Goal: Communication & Community: Share content

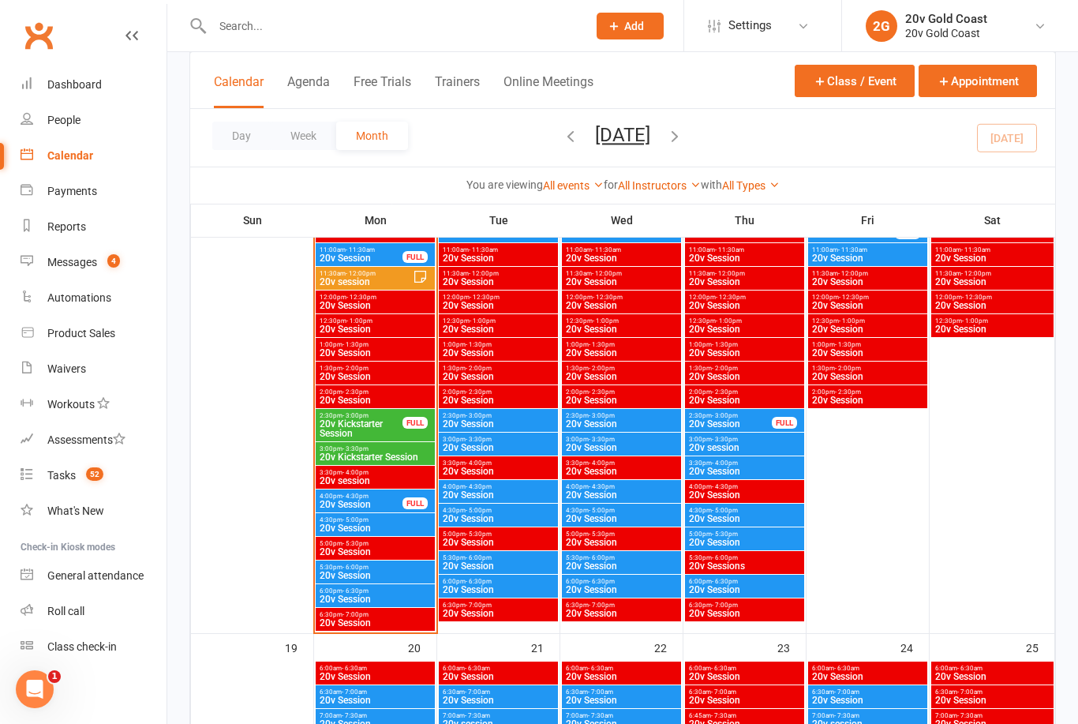
click at [384, 422] on span "20v Kickstarter Session" at bounding box center [361, 428] width 84 height 19
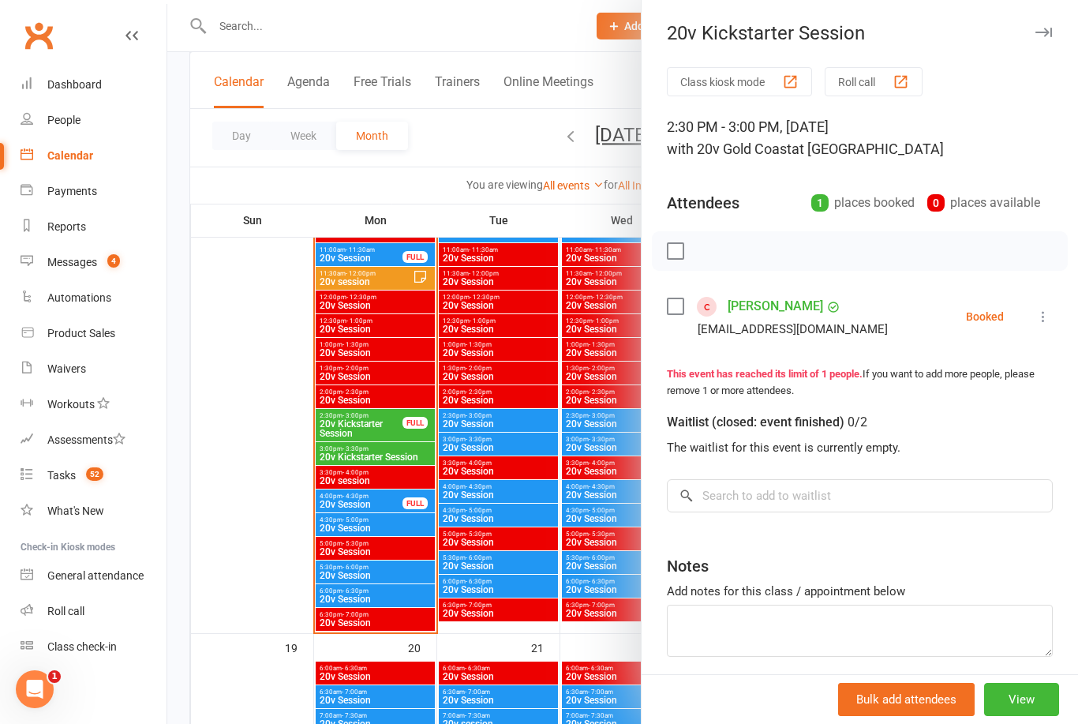
click at [1011, 710] on button "View" at bounding box center [1021, 699] width 75 height 33
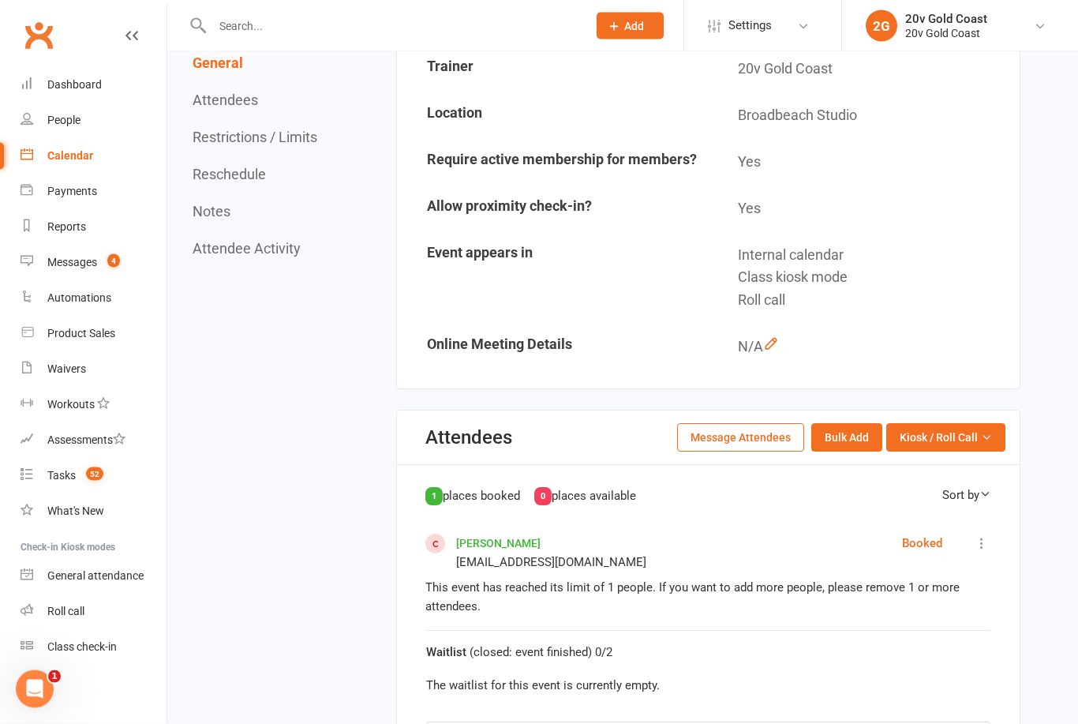
scroll to position [286, 0]
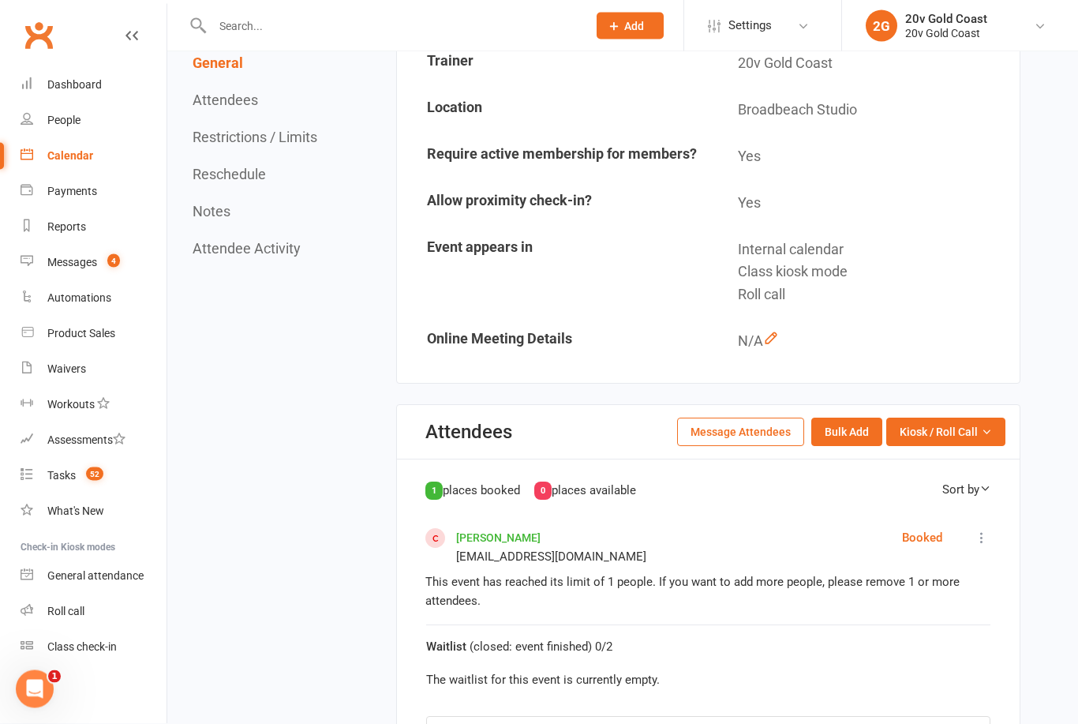
click at [979, 538] on icon at bounding box center [982, 538] width 16 height 16
click at [916, 578] on span "Mark absent" at bounding box center [891, 587] width 66 height 19
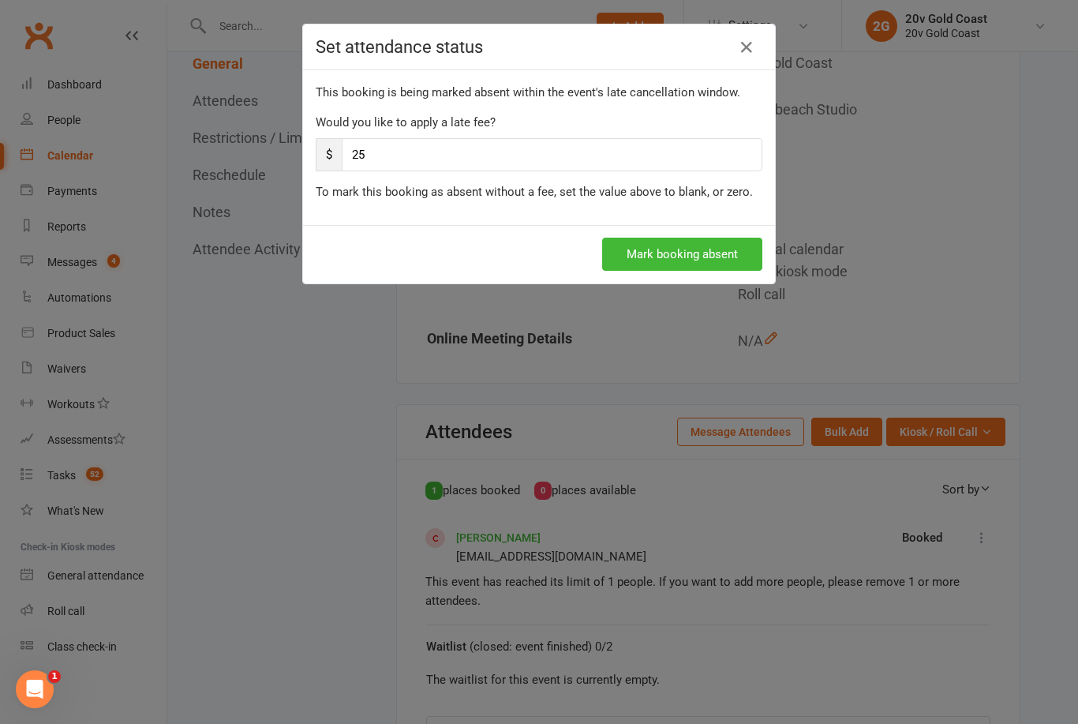
click at [735, 54] on link at bounding box center [746, 47] width 25 height 25
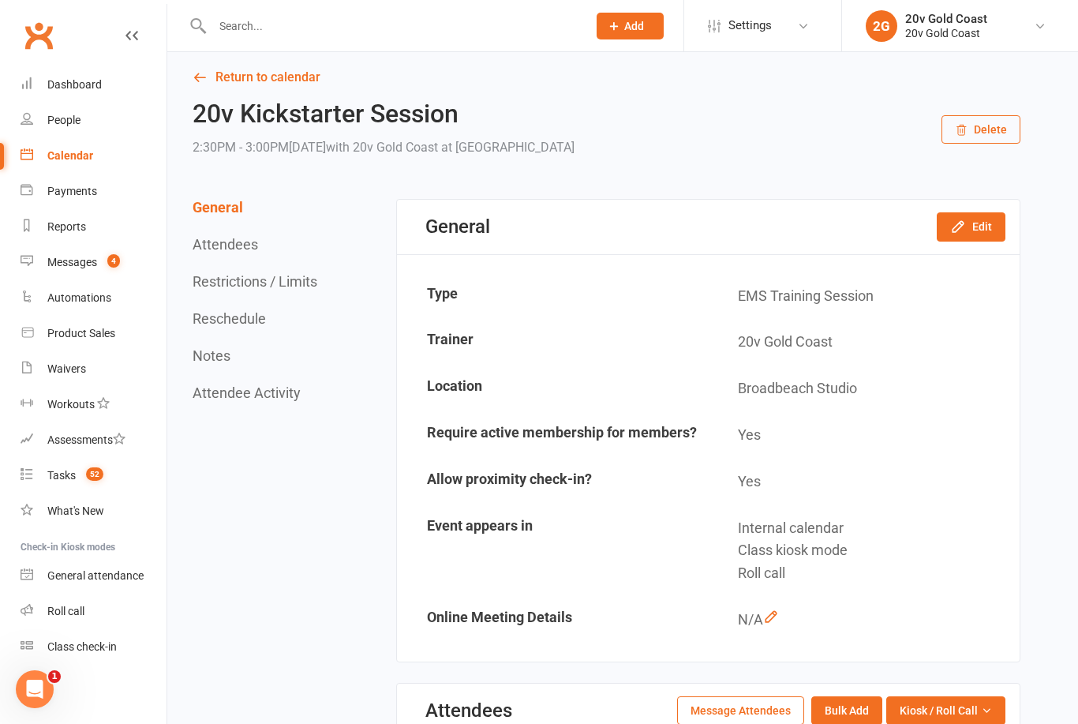
scroll to position [0, 0]
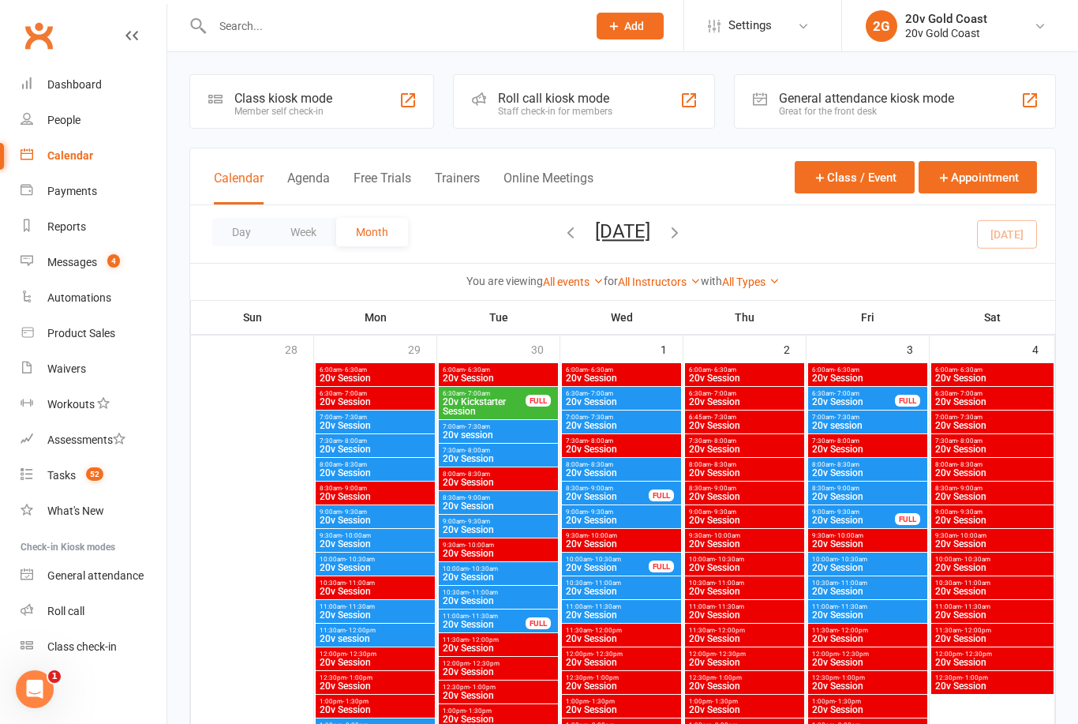
click at [88, 143] on link "Calendar" at bounding box center [94, 156] width 146 height 36
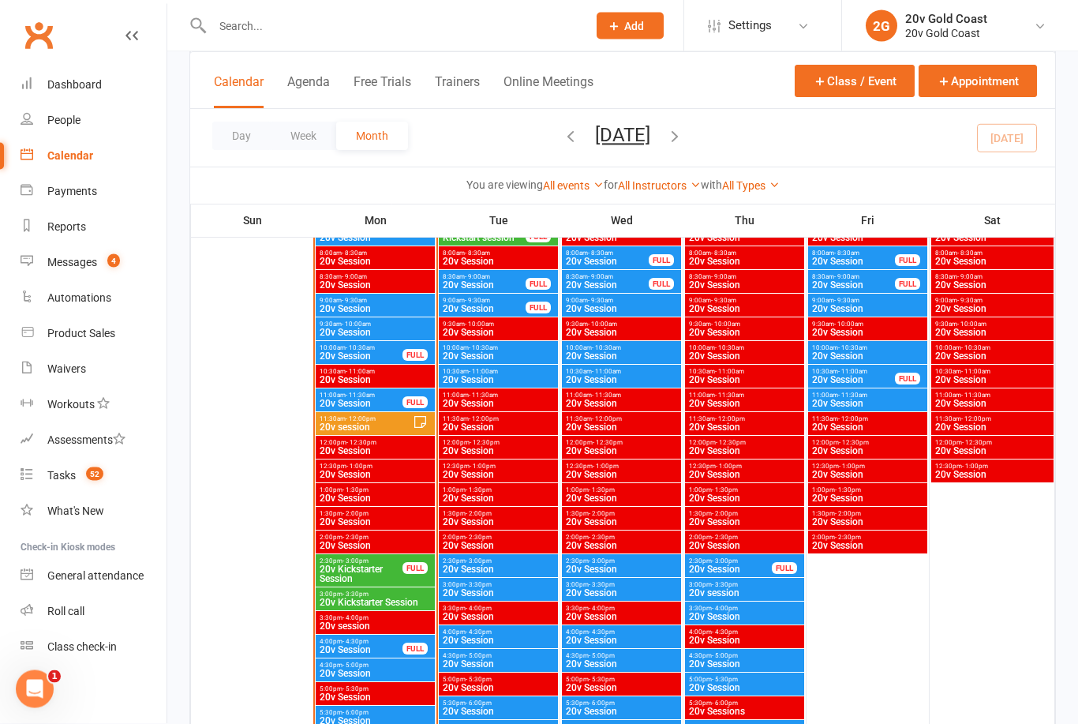
scroll to position [1522, 0]
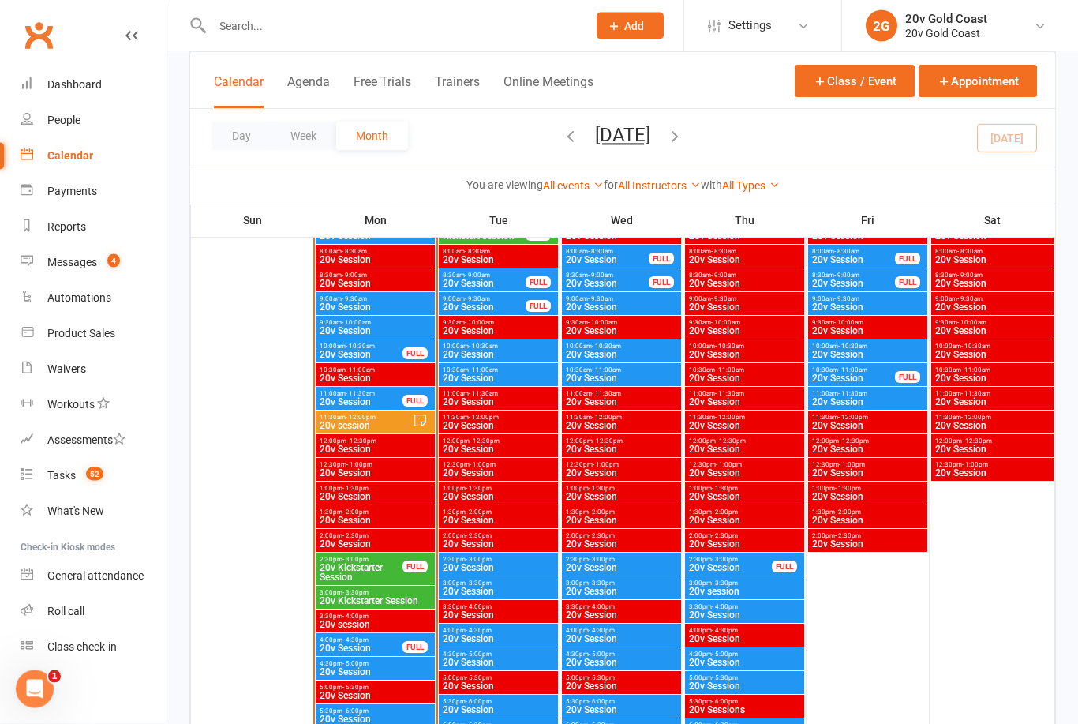
click at [385, 569] on span "20v Kickstarter Session" at bounding box center [361, 573] width 84 height 19
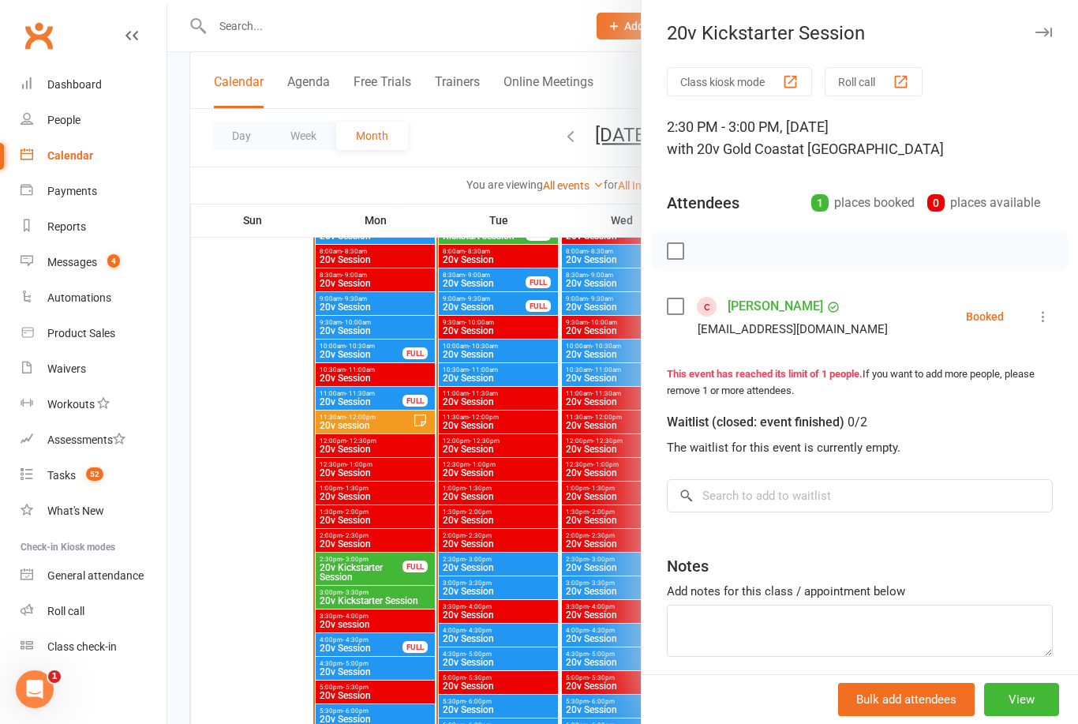
click at [1042, 320] on icon at bounding box center [1044, 317] width 16 height 16
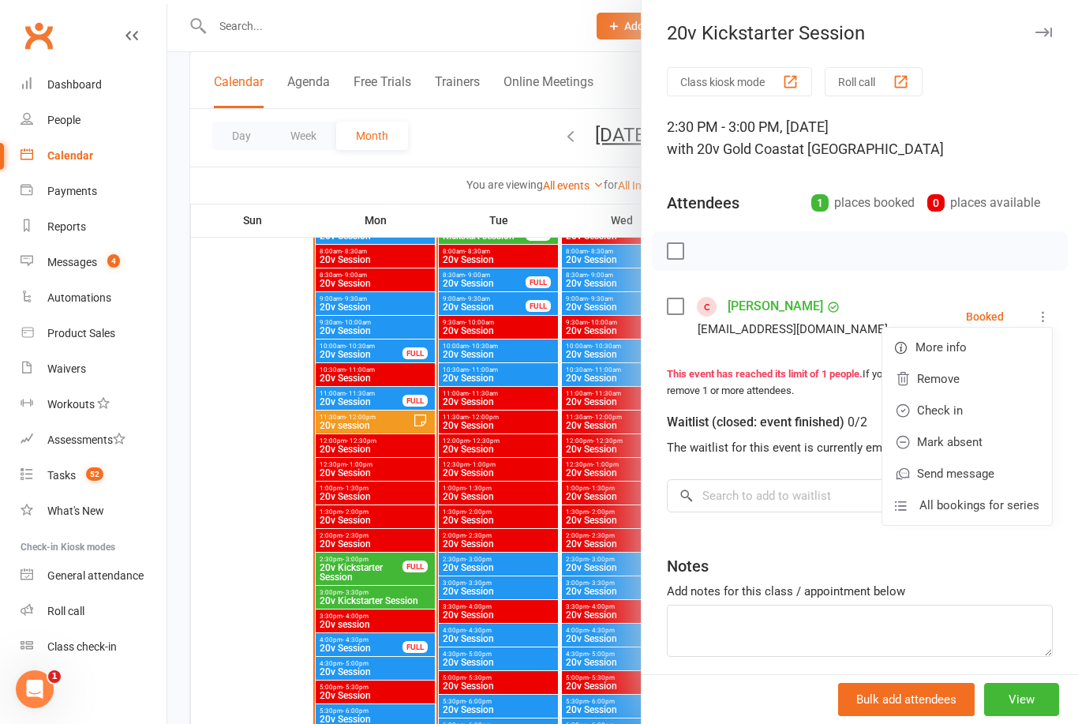
click at [983, 445] on link "Mark absent" at bounding box center [967, 442] width 170 height 32
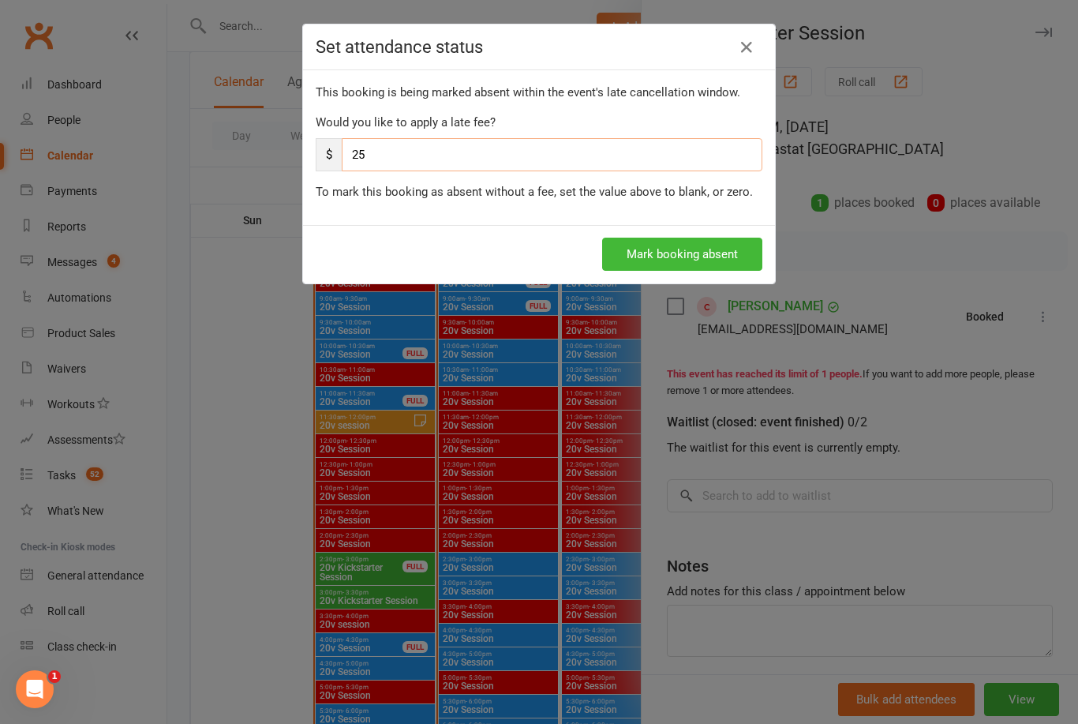
click at [413, 149] on input "25" at bounding box center [552, 154] width 421 height 33
type input "2"
type input "0"
click at [686, 252] on button "Mark booking absent" at bounding box center [682, 254] width 160 height 33
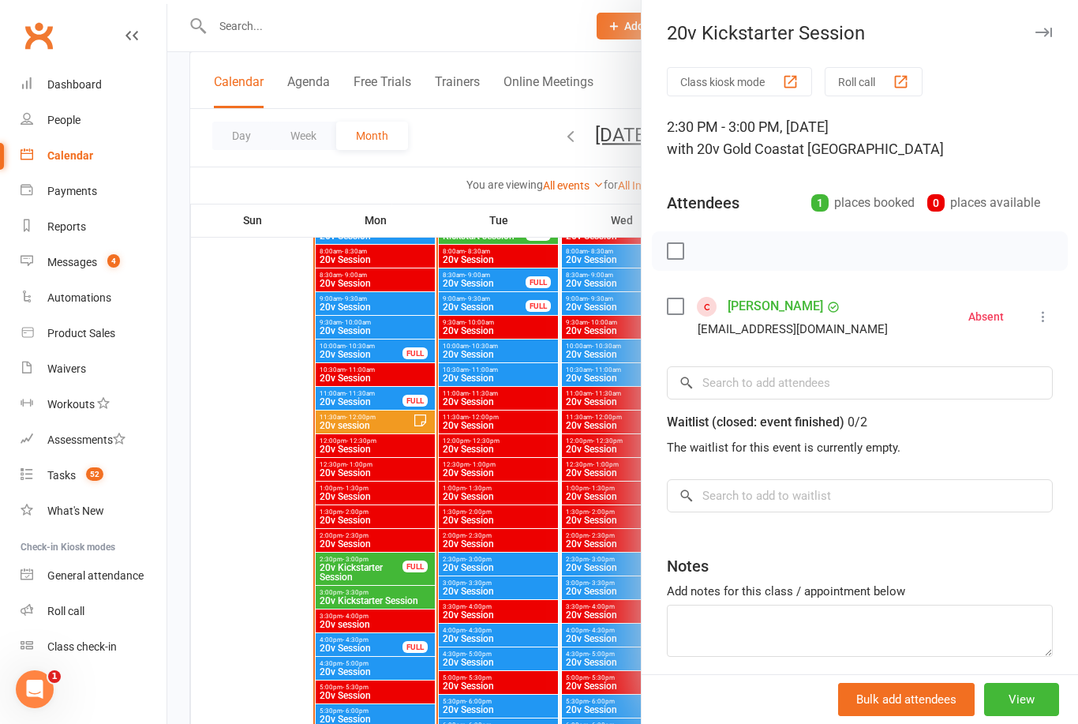
scroll to position [0, 0]
click at [758, 302] on link "[PERSON_NAME]" at bounding box center [776, 306] width 96 height 25
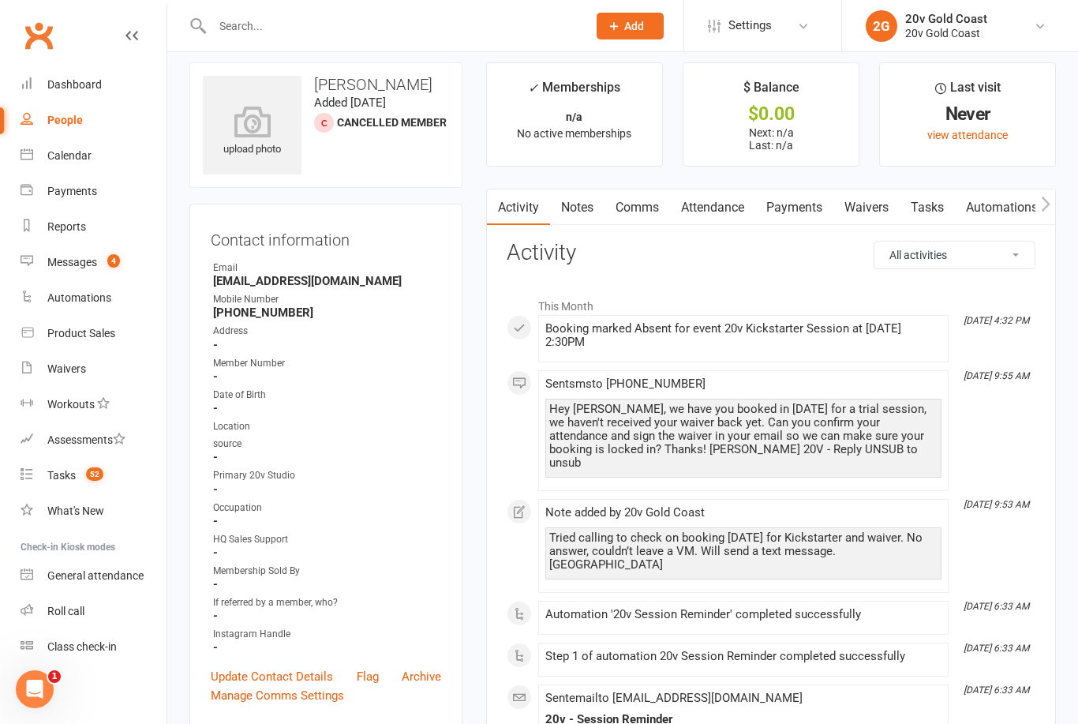
scroll to position [13, 0]
click at [66, 263] on div "Messages" at bounding box center [72, 262] width 50 height 13
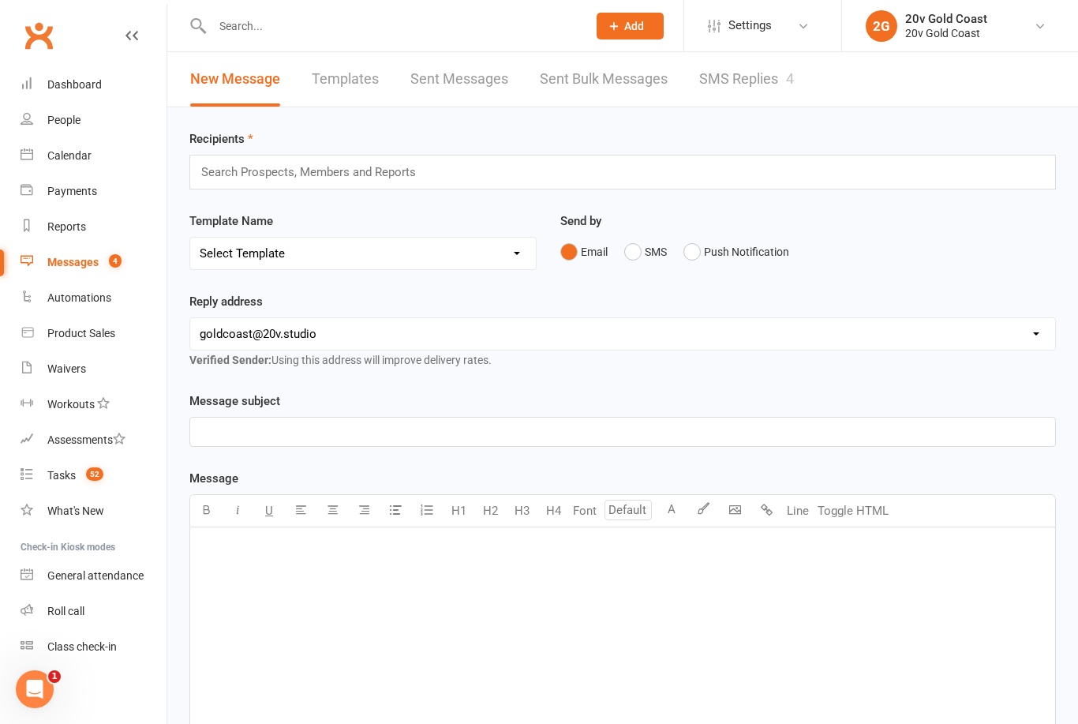
click at [627, 262] on button "SMS" at bounding box center [645, 252] width 43 height 30
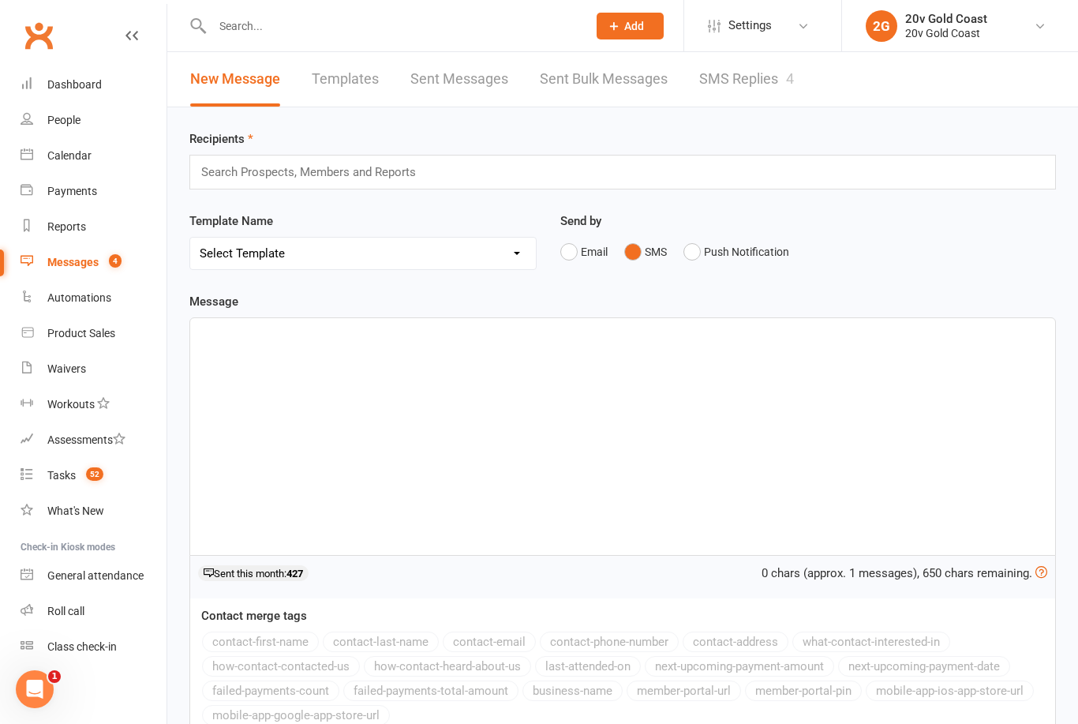
click at [410, 157] on div "Search Prospects, Members and Reports" at bounding box center [622, 172] width 867 height 35
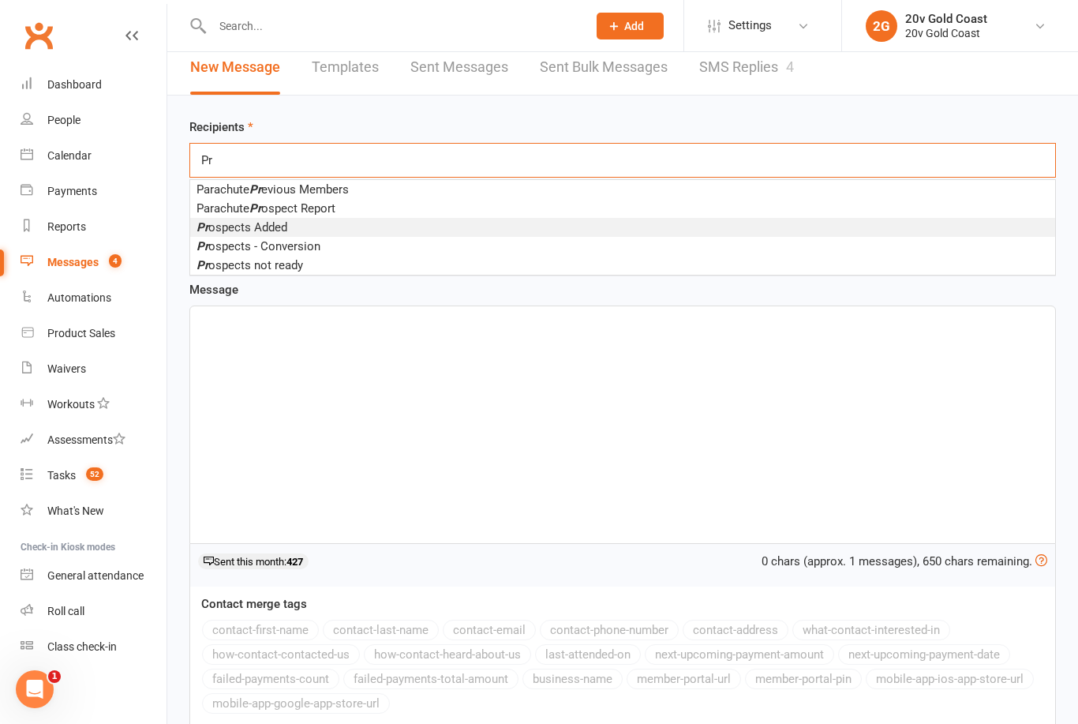
type input "Pr"
click at [291, 231] on li "Pr ospects Added" at bounding box center [622, 227] width 865 height 19
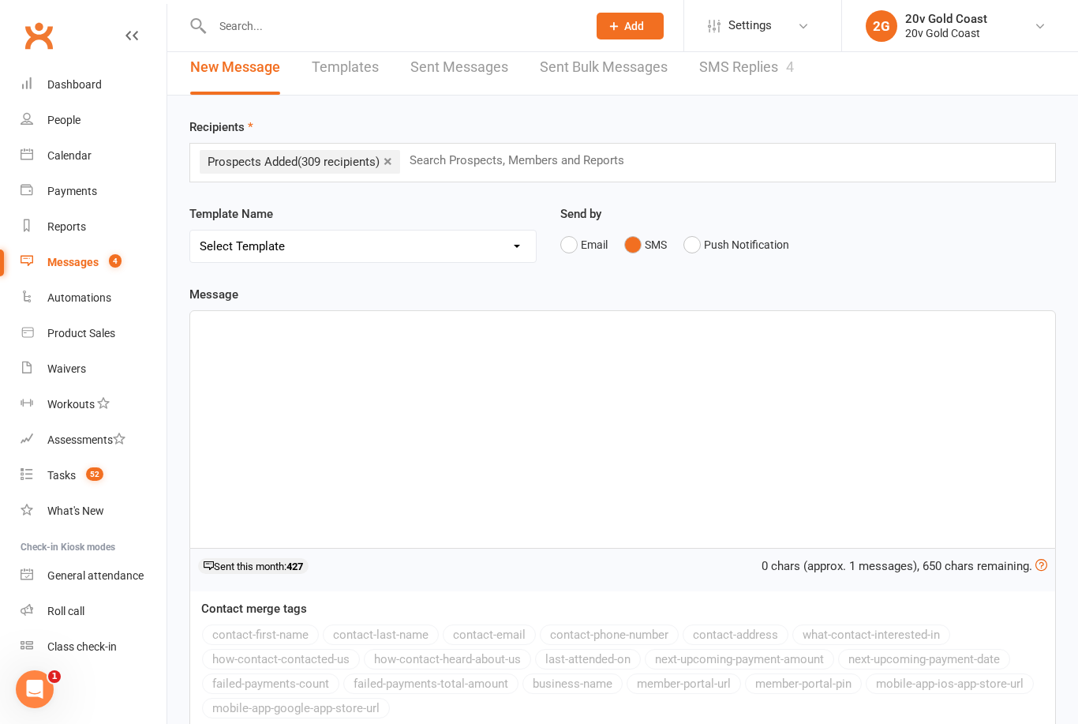
click at [432, 257] on select "Select Template [SMS] 1st Call - Free Trial [SMS] 2nd Call - Free Trial [SMS] 3…" at bounding box center [363, 246] width 346 height 32
select select "0"
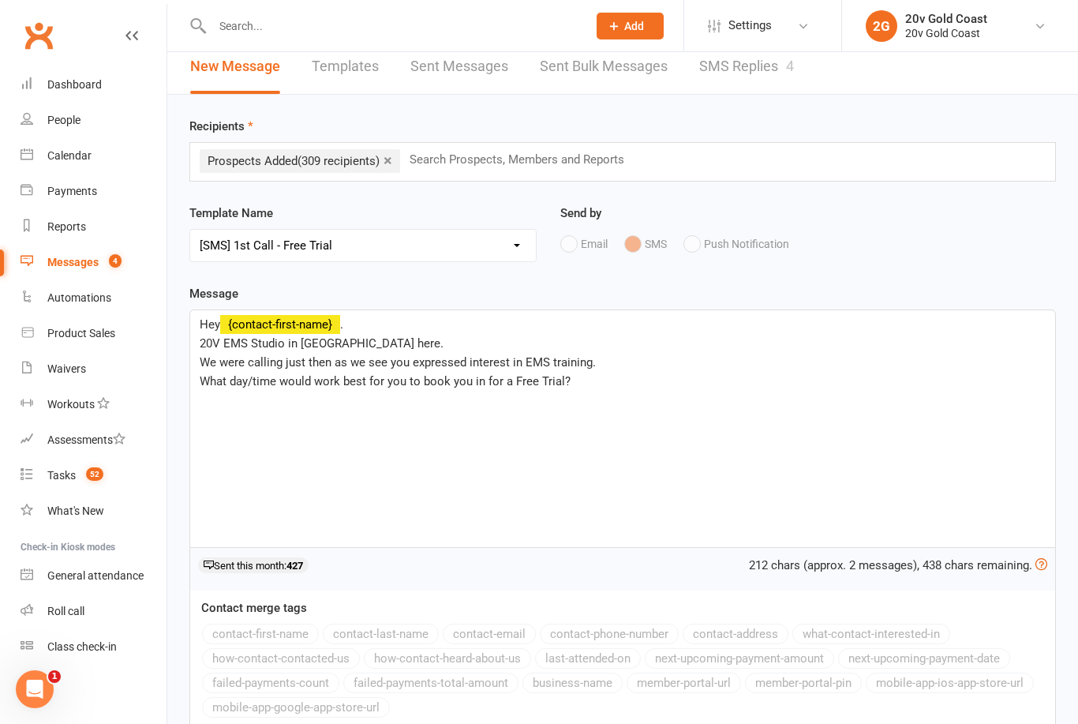
click at [388, 166] on link "×" at bounding box center [388, 160] width 9 height 25
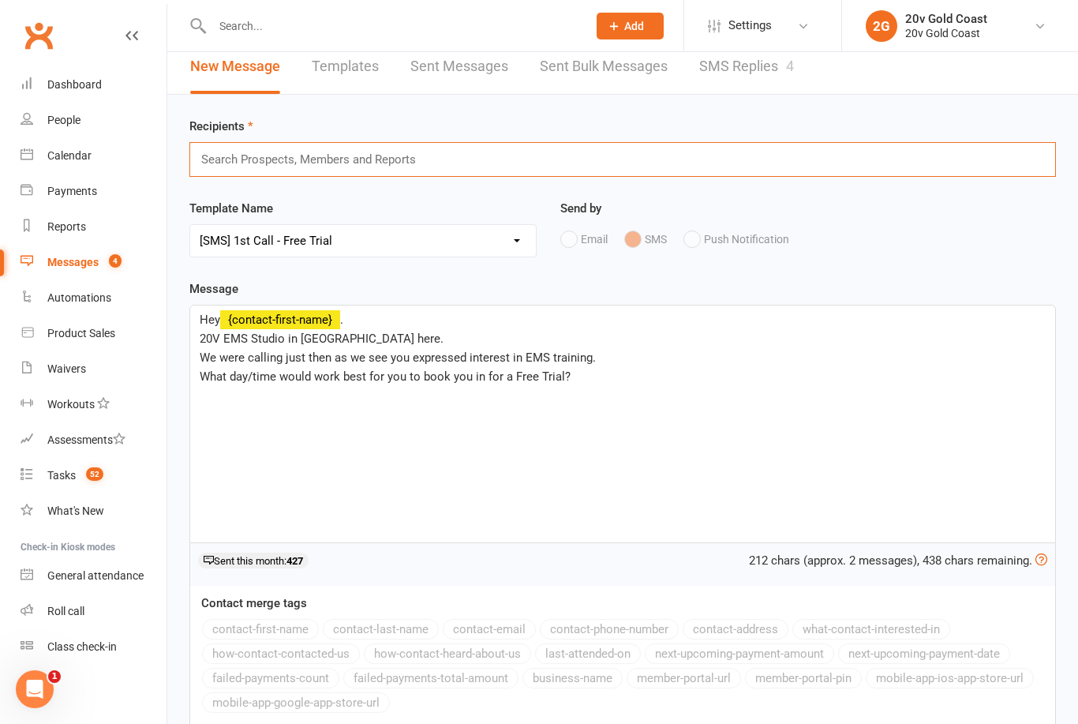
scroll to position [12, 0]
click at [444, 80] on link "Sent Messages" at bounding box center [459, 67] width 98 height 54
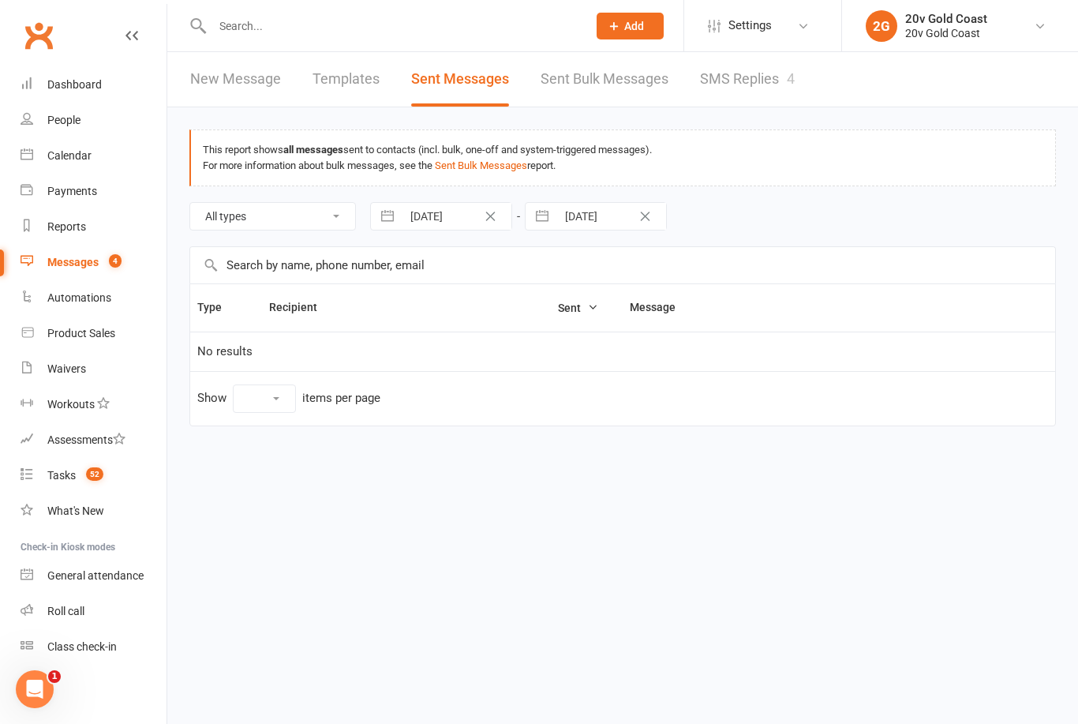
select select "100"
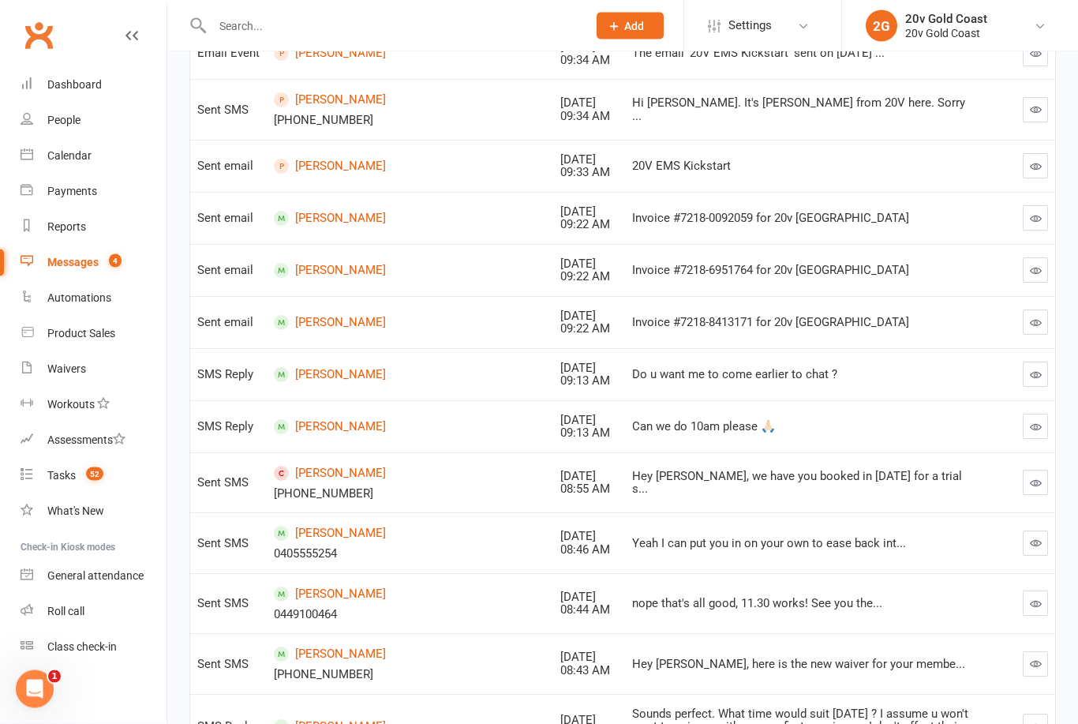
scroll to position [1122, 0]
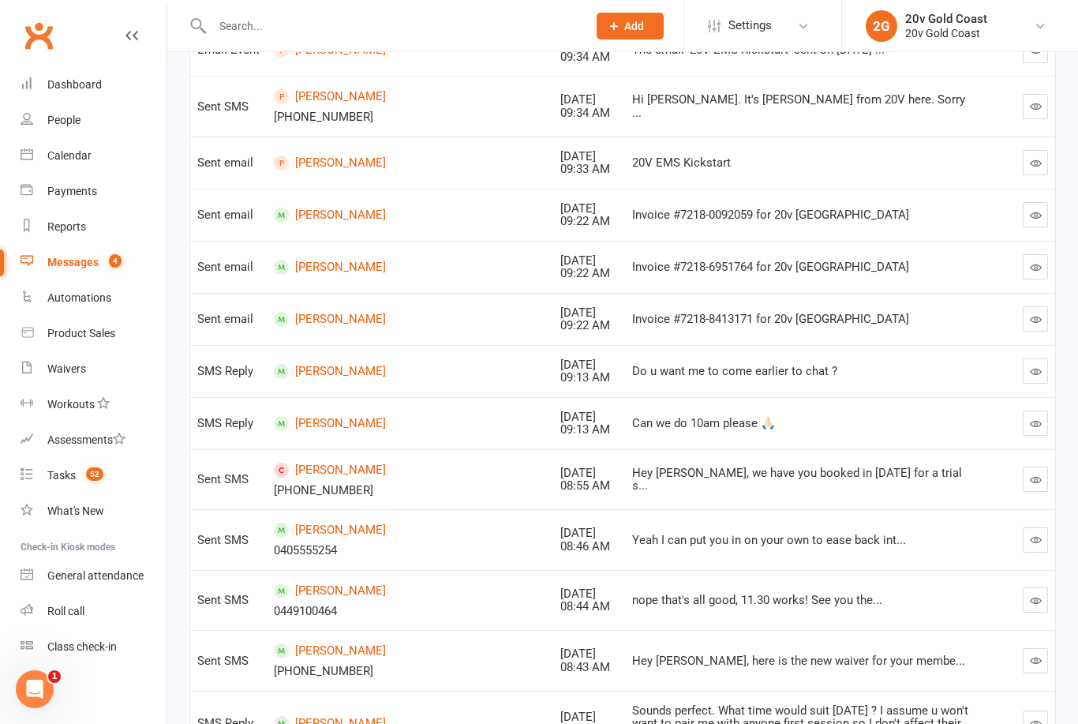
click at [815, 467] on div "Hey [PERSON_NAME], we have you booked in [DATE] for a trial s..." at bounding box center [804, 480] width 344 height 26
click at [1029, 467] on button "button" at bounding box center [1035, 479] width 25 height 25
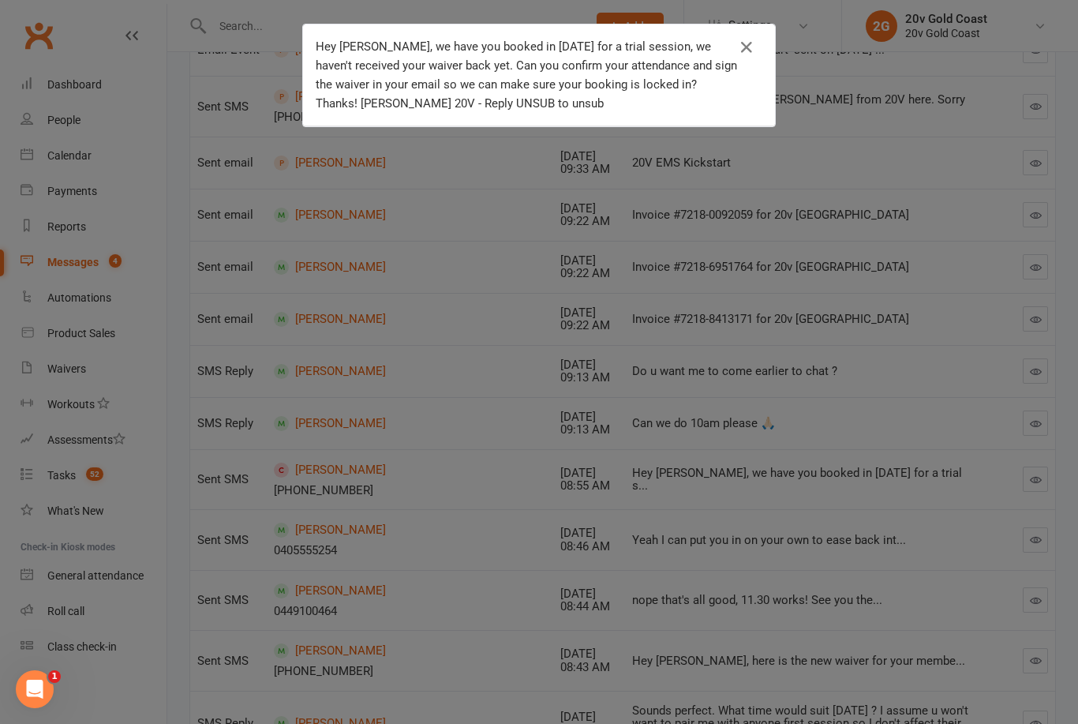
click at [742, 58] on button "button" at bounding box center [746, 47] width 25 height 25
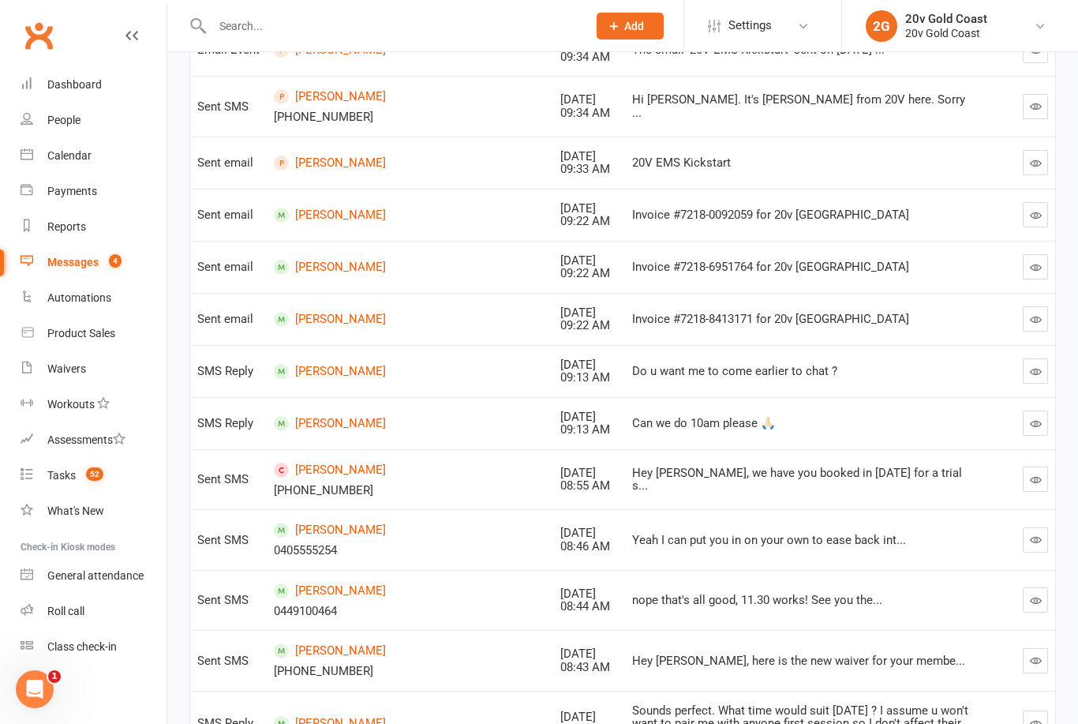
click at [225, 473] on div "Sent SMS" at bounding box center [228, 479] width 62 height 13
click at [279, 463] on span at bounding box center [281, 470] width 15 height 15
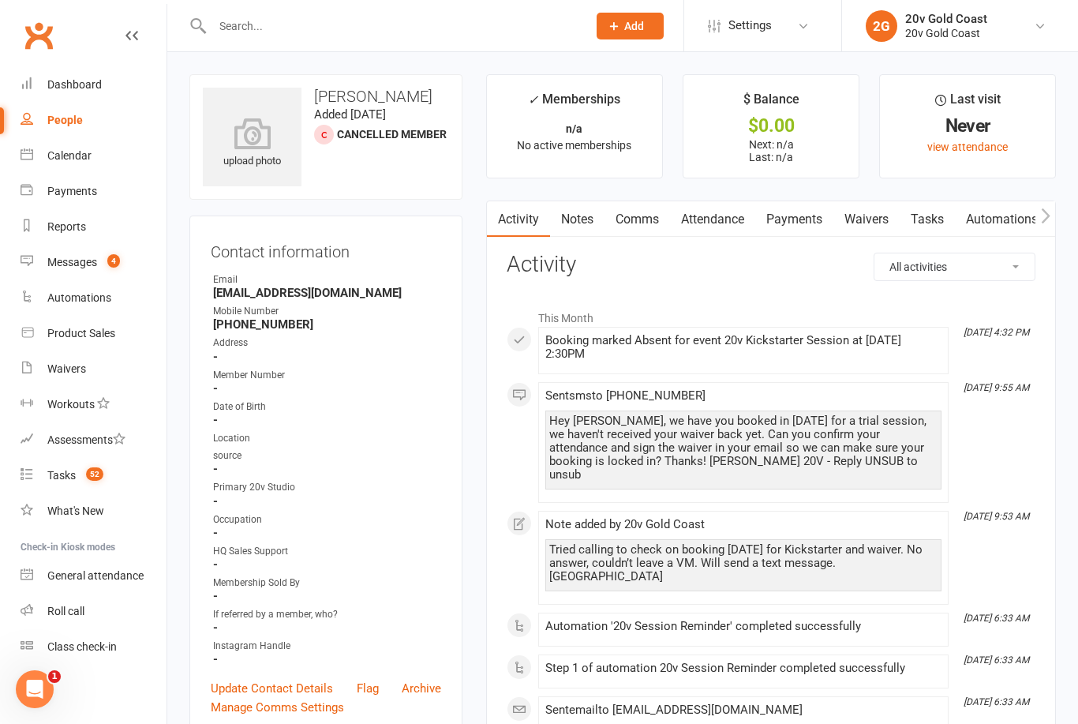
click at [102, 262] on count-badge "4" at bounding box center [109, 262] width 21 height 13
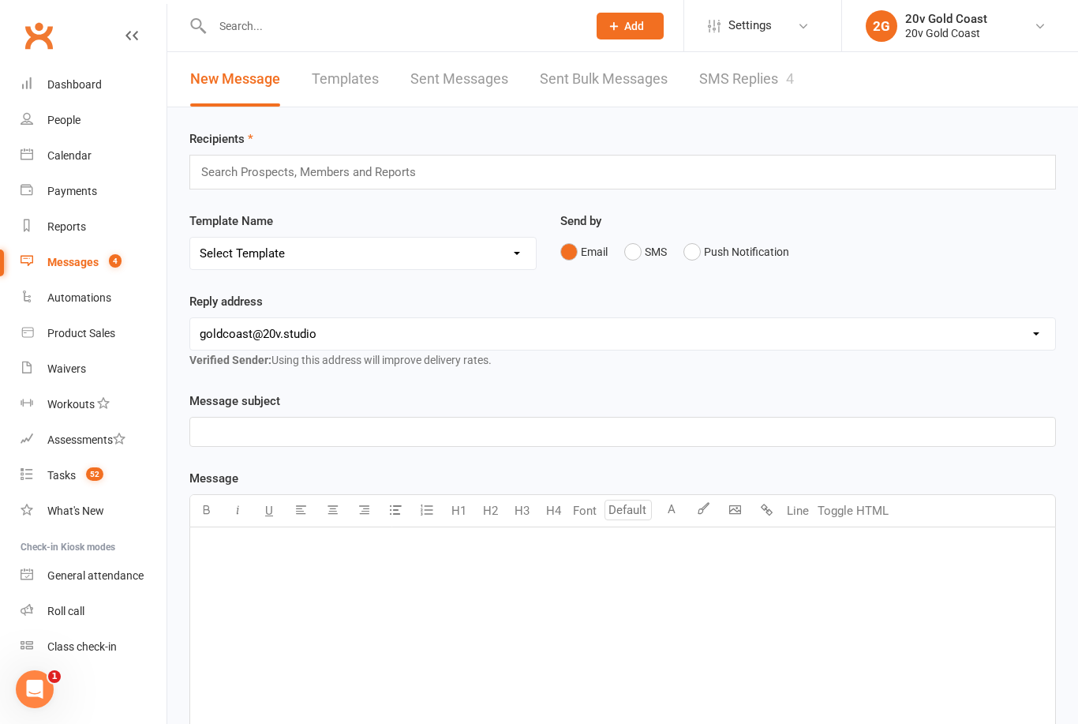
click at [628, 34] on button "Add" at bounding box center [630, 26] width 67 height 27
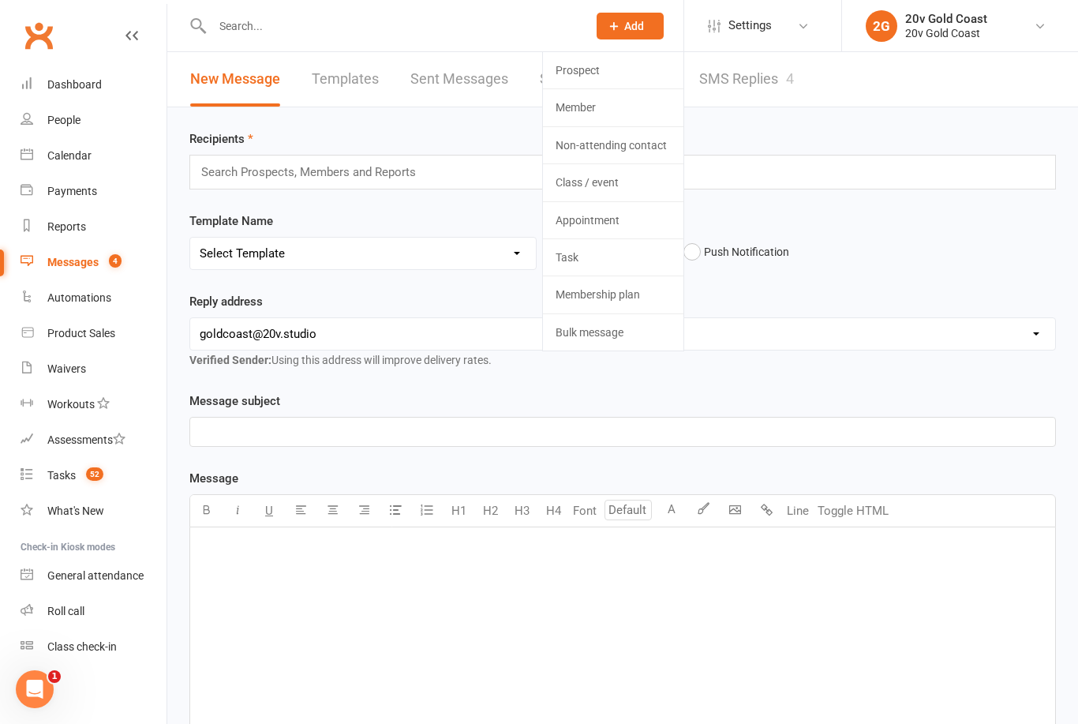
click at [594, 79] on link "Prospect" at bounding box center [613, 70] width 141 height 36
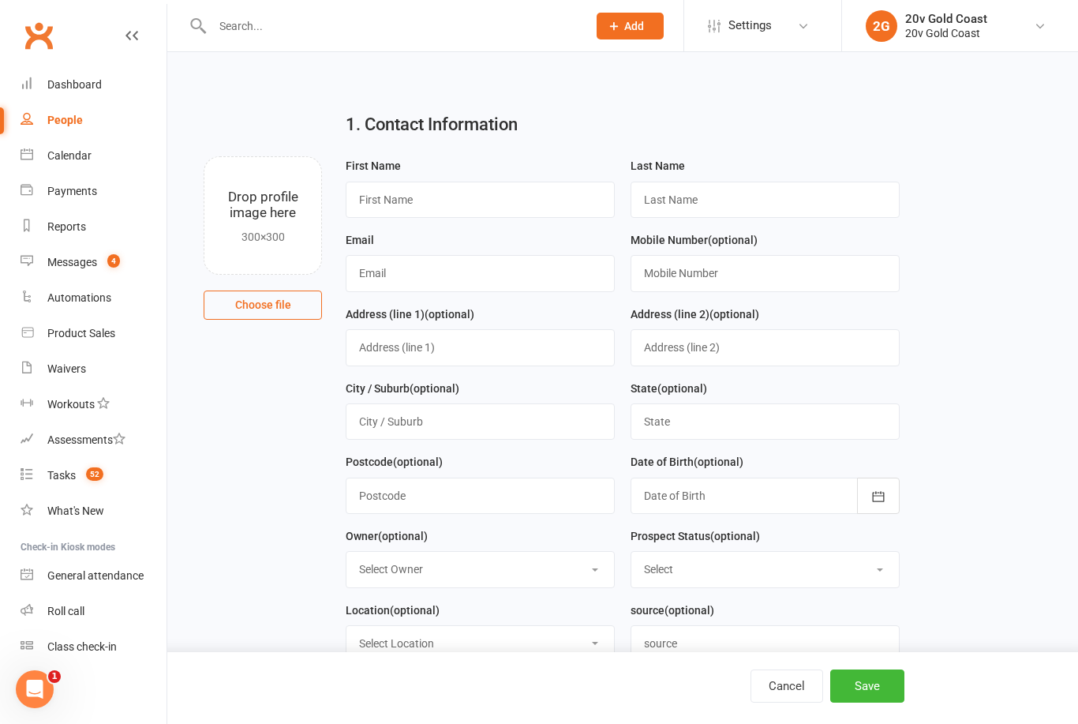
click at [137, 37] on icon at bounding box center [132, 35] width 13 height 13
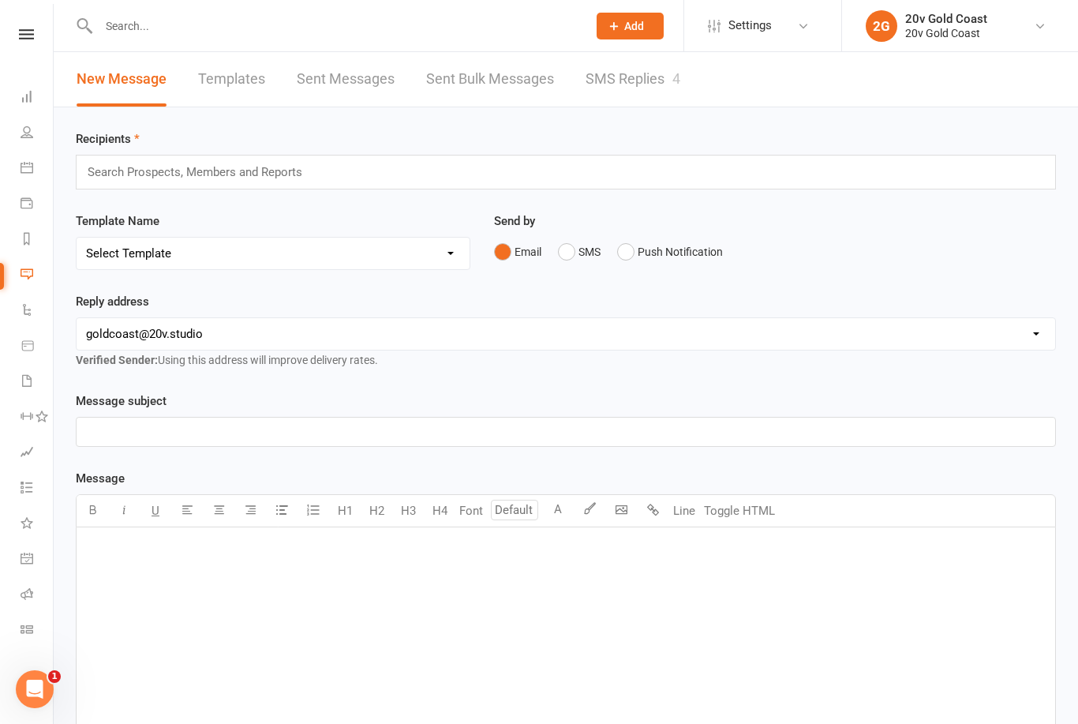
click at [571, 264] on button "SMS" at bounding box center [579, 252] width 43 height 30
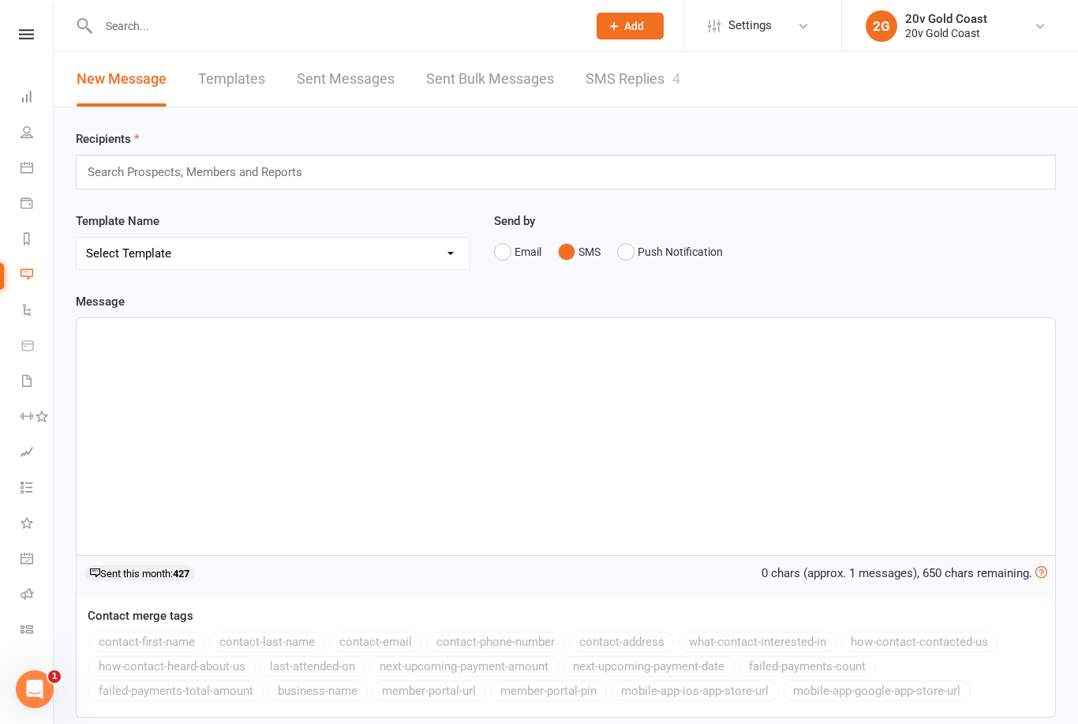
click at [450, 167] on div "Search Prospects, Members and Reports" at bounding box center [566, 172] width 980 height 35
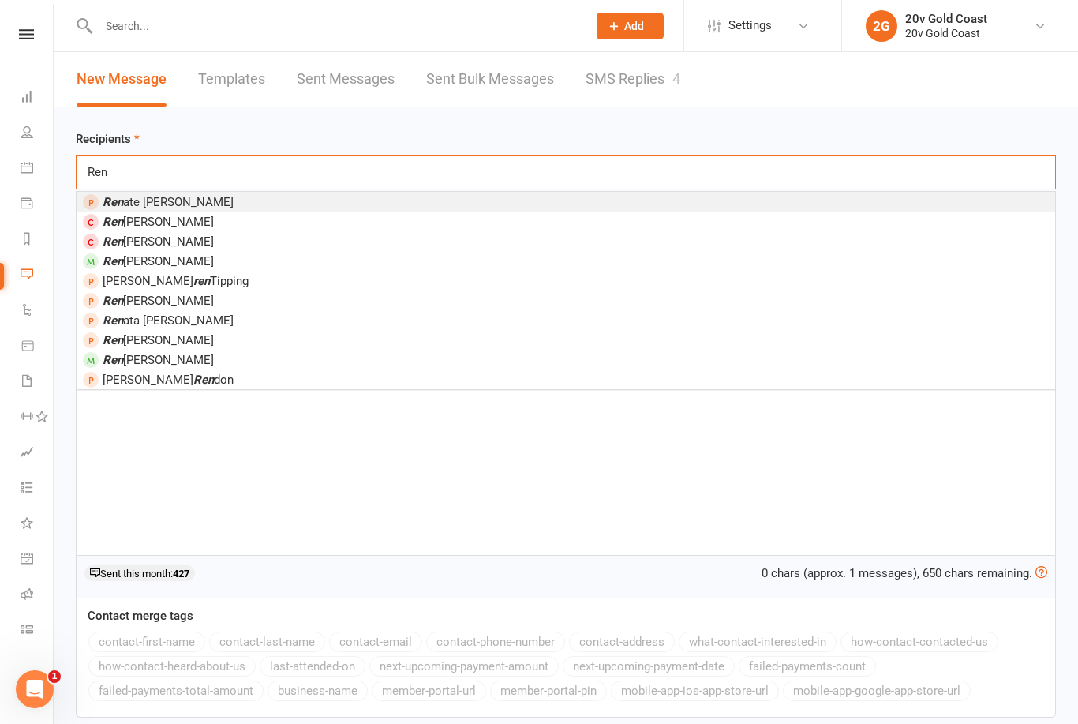
type input "Ren"
click at [147, 249] on span "[PERSON_NAME]" at bounding box center [158, 241] width 111 height 14
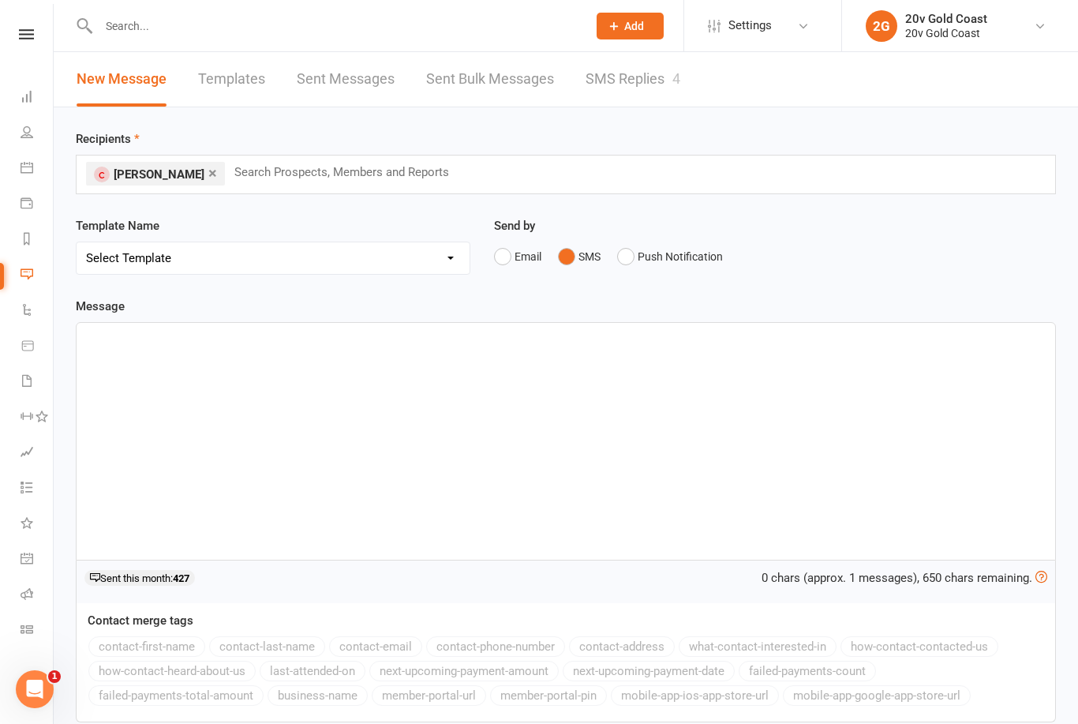
click at [907, 276] on div "Send by Email SMS Push Notification" at bounding box center [775, 254] width 586 height 77
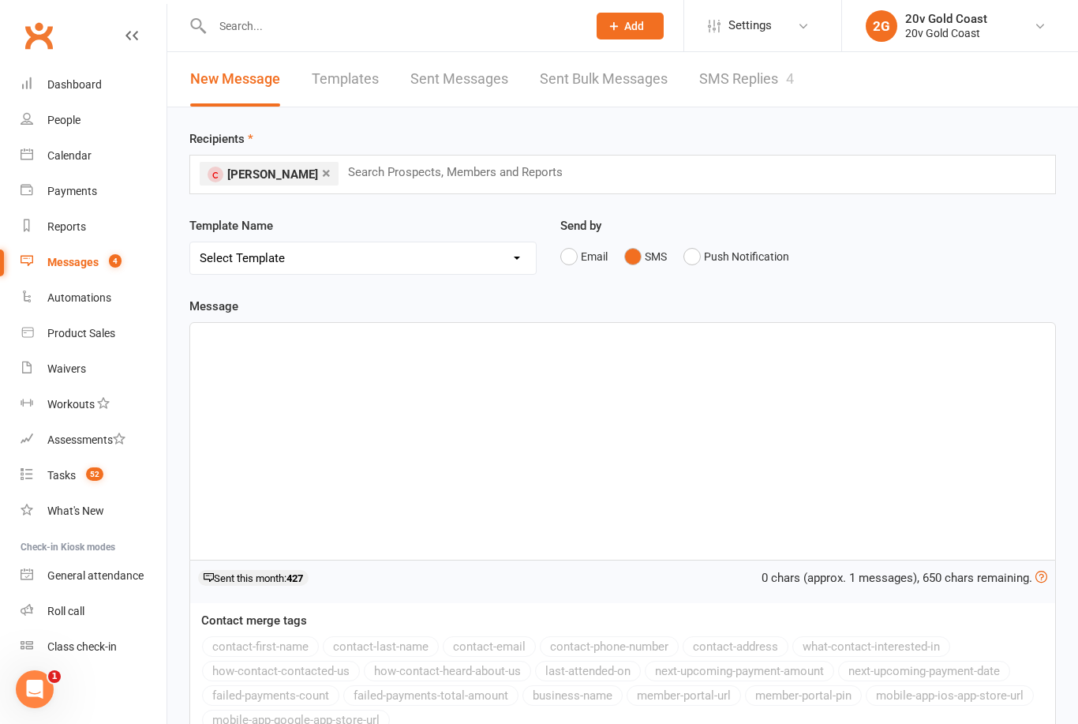
click at [799, 361] on div "﻿" at bounding box center [622, 441] width 865 height 237
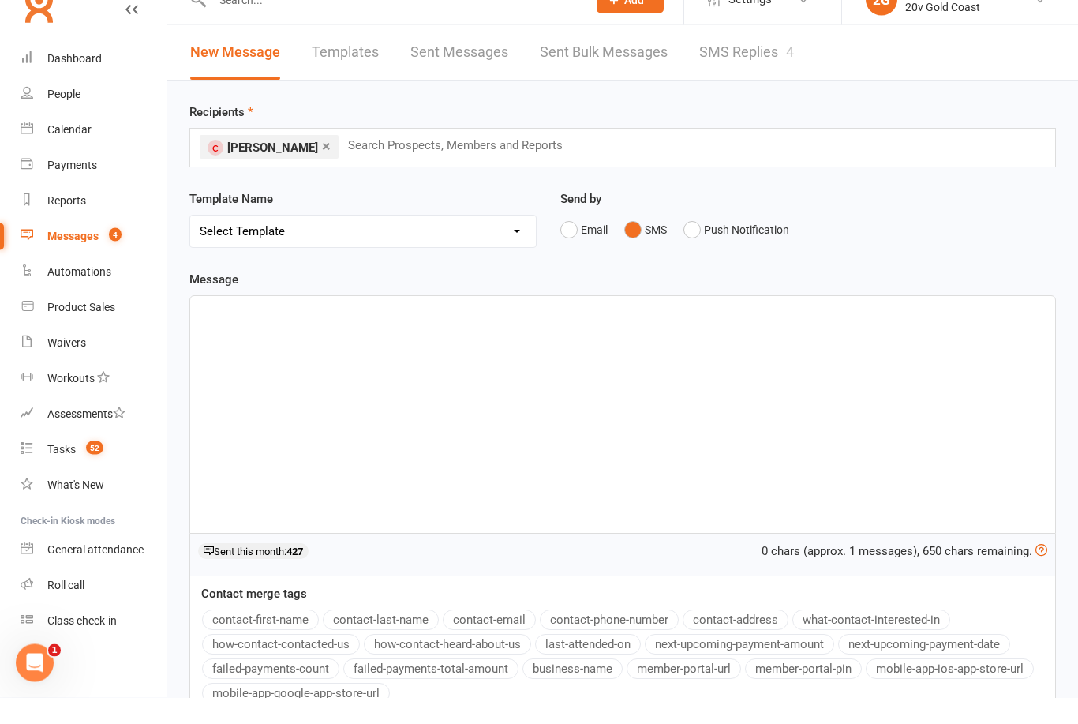
click at [95, 138] on link "Calendar" at bounding box center [94, 156] width 146 height 36
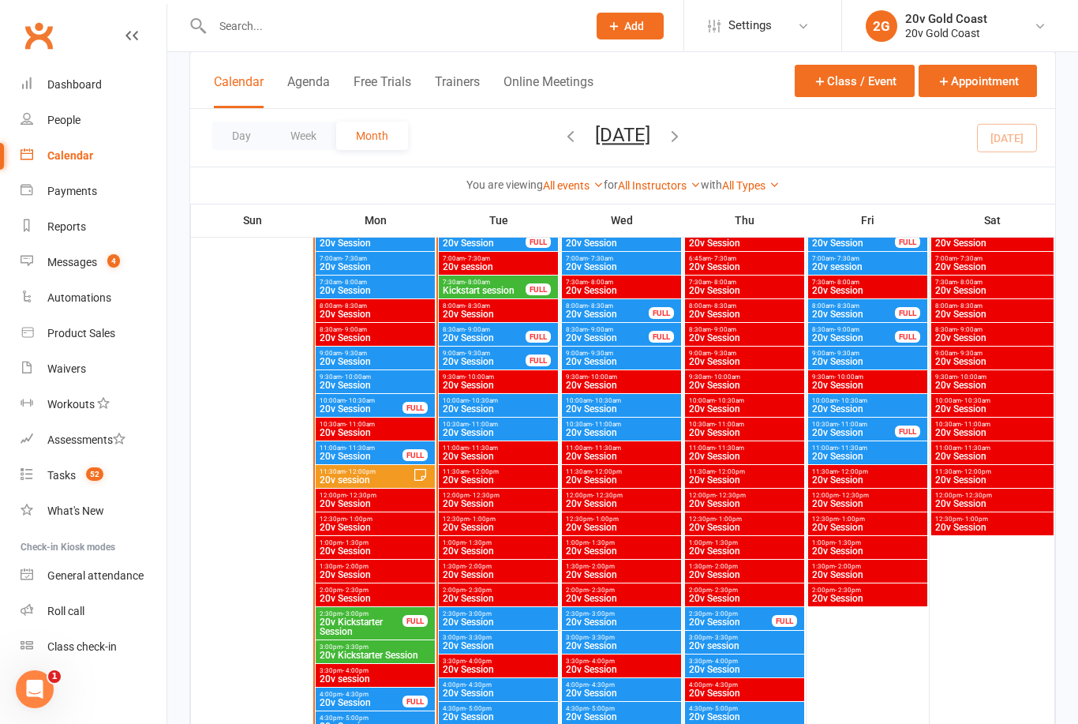
scroll to position [1491, 0]
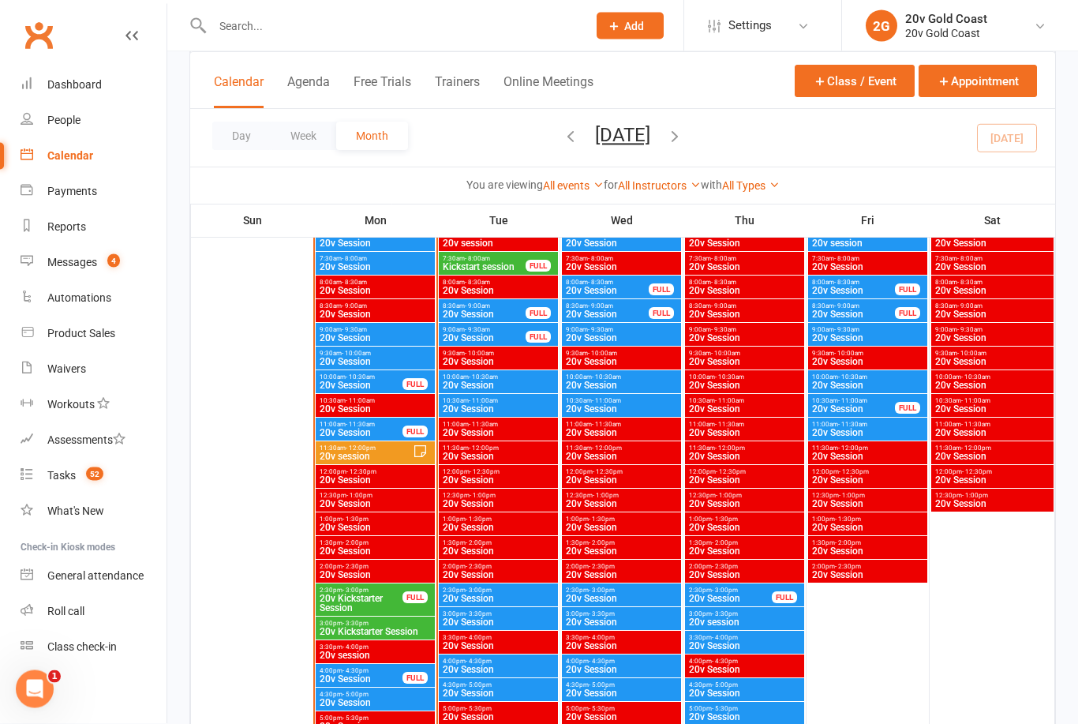
click at [380, 602] on span "20v Kickstarter Session" at bounding box center [361, 603] width 84 height 19
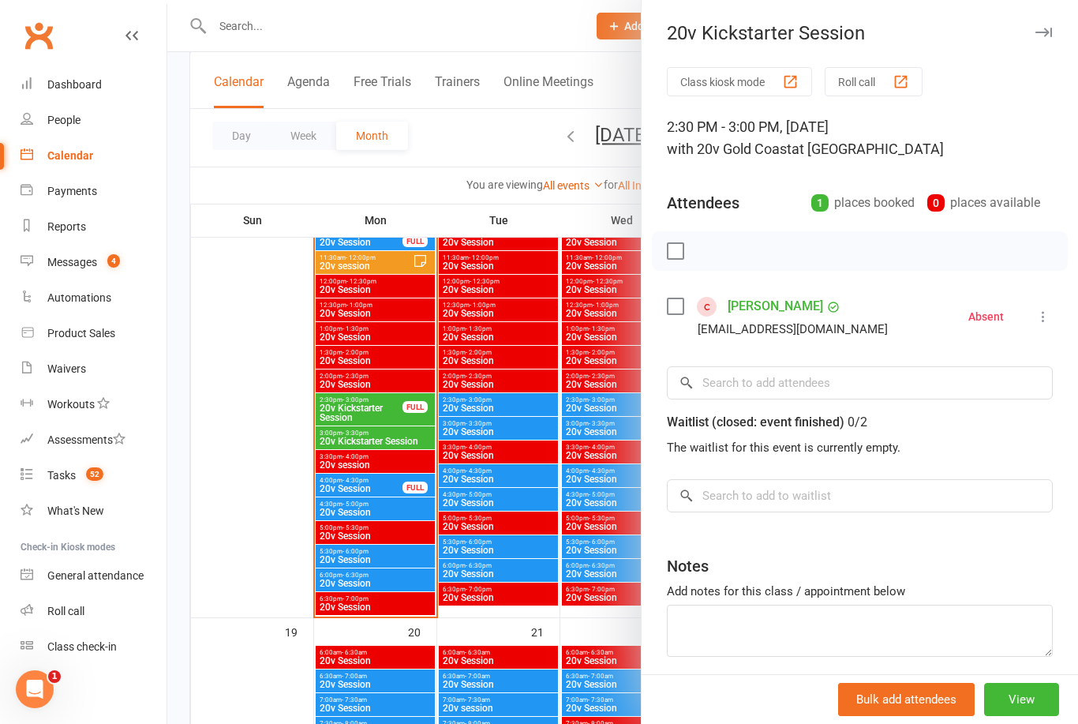
scroll to position [1680, 0]
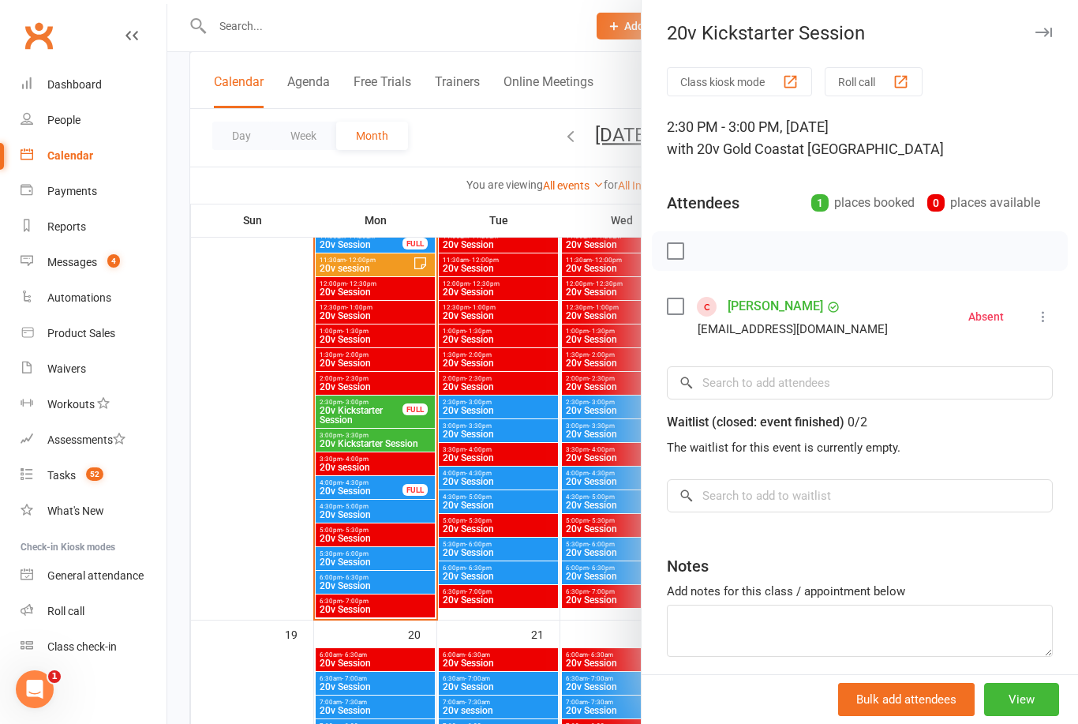
click at [384, 495] on div at bounding box center [622, 362] width 911 height 724
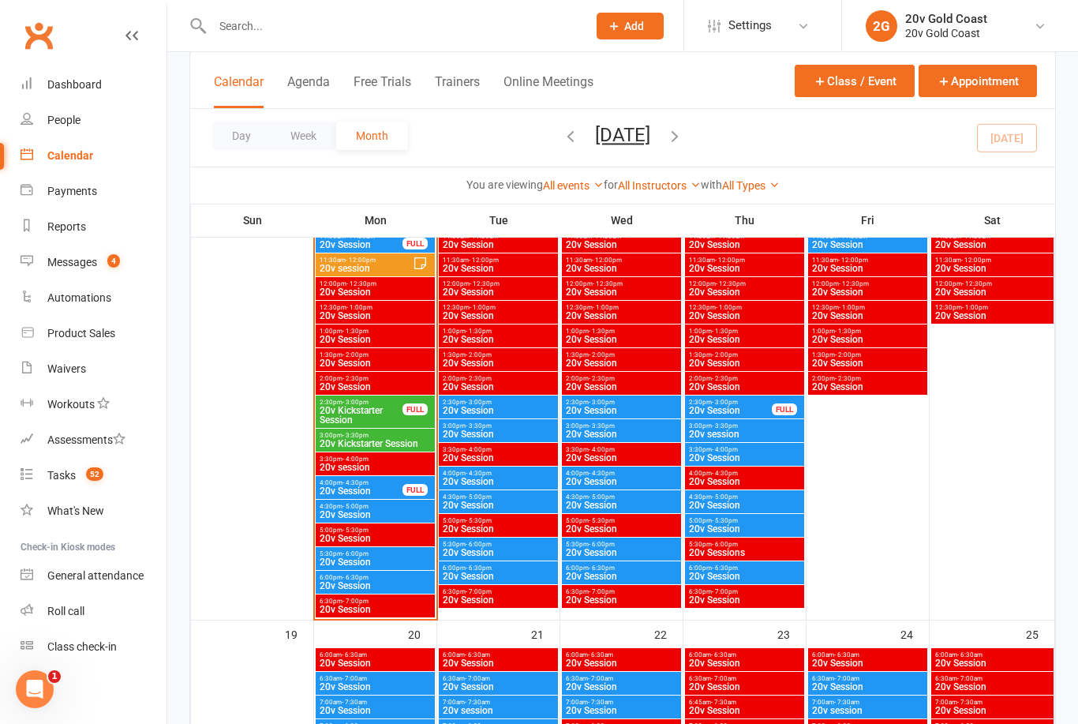
click at [390, 492] on span "20v Session" at bounding box center [361, 490] width 84 height 9
